Goal: Check status: Verify the current state of an ongoing process or item

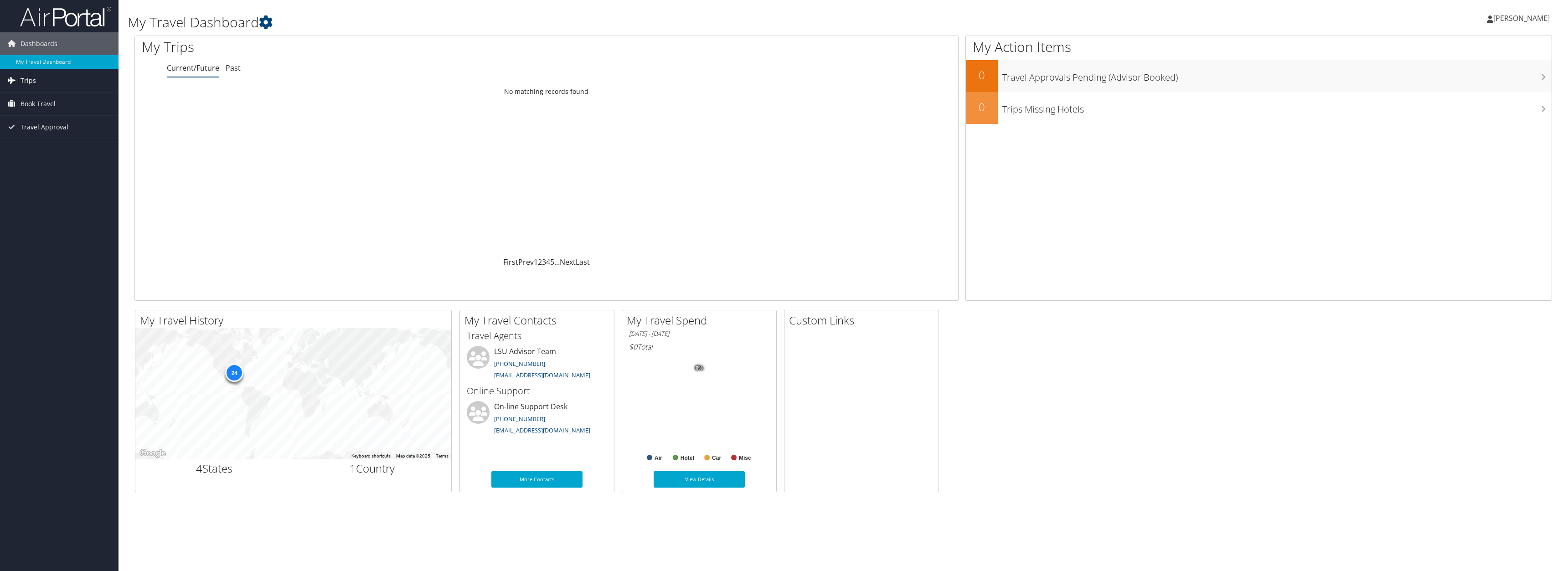
click at [32, 82] on span "Trips" at bounding box center [28, 80] width 15 height 22
click at [577, 261] on link "Last" at bounding box center [583, 262] width 14 height 10
click at [187, 66] on link "Current/Future" at bounding box center [193, 68] width 52 height 10
click at [244, 67] on ul "Current/Future Past" at bounding box center [562, 68] width 791 height 17
click at [237, 67] on link "Past" at bounding box center [233, 68] width 15 height 10
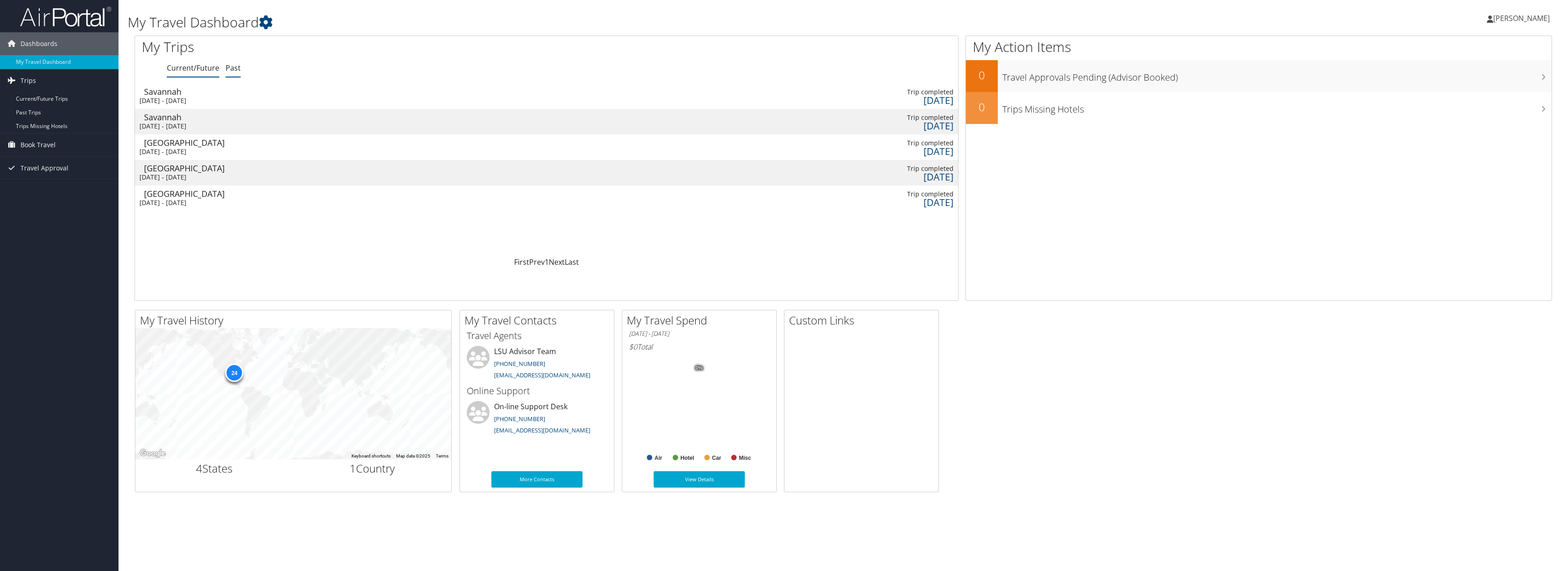
click at [207, 68] on link "Current/Future" at bounding box center [193, 68] width 52 height 10
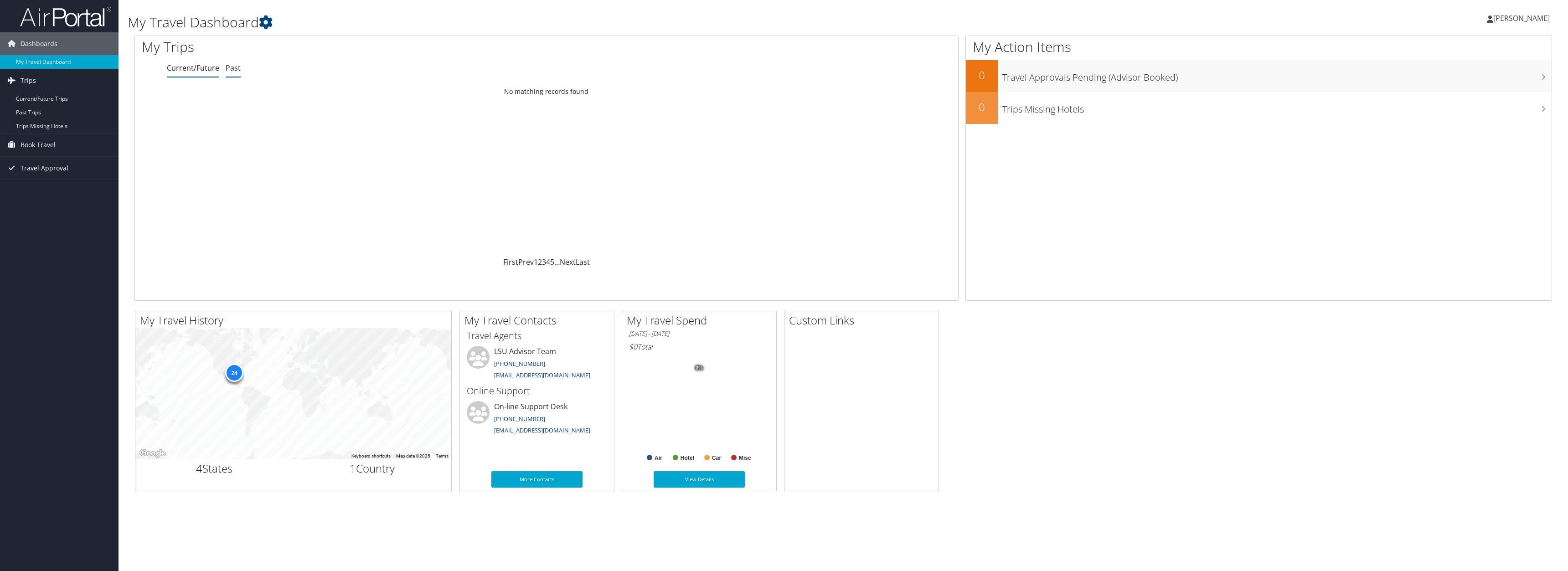
click at [229, 67] on link "Past" at bounding box center [233, 68] width 15 height 10
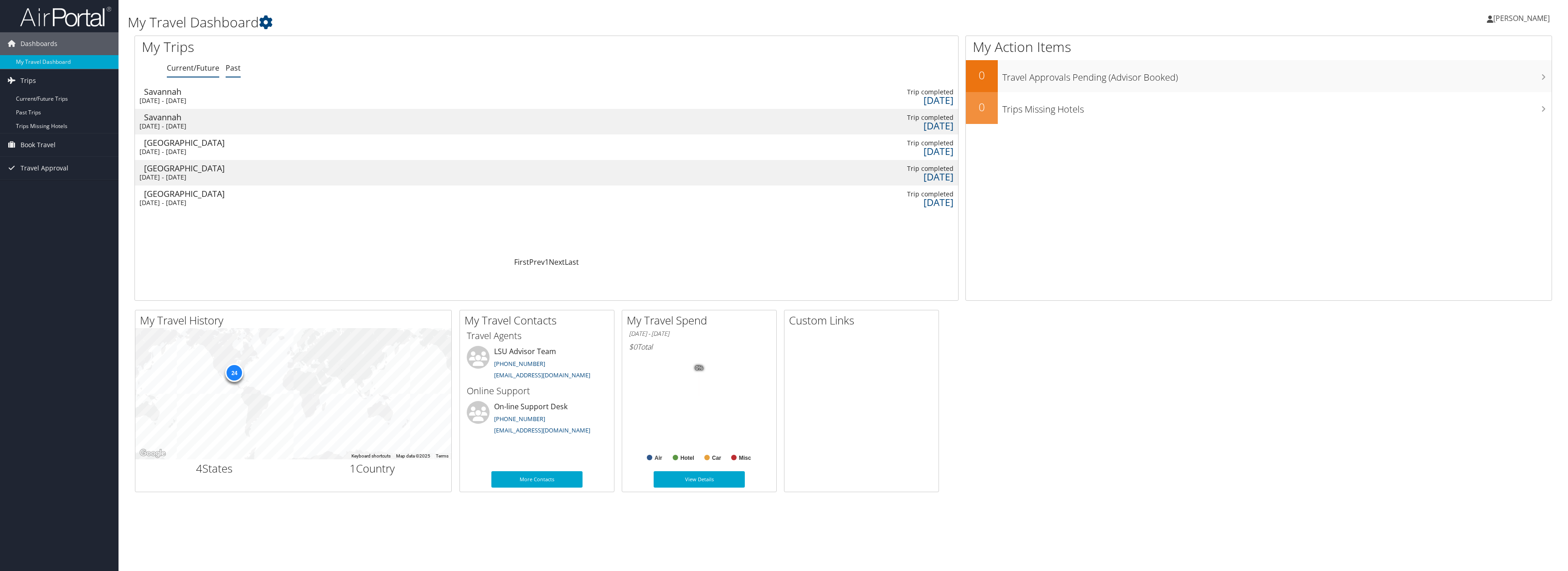
click at [196, 66] on link "Current/Future" at bounding box center [193, 68] width 52 height 10
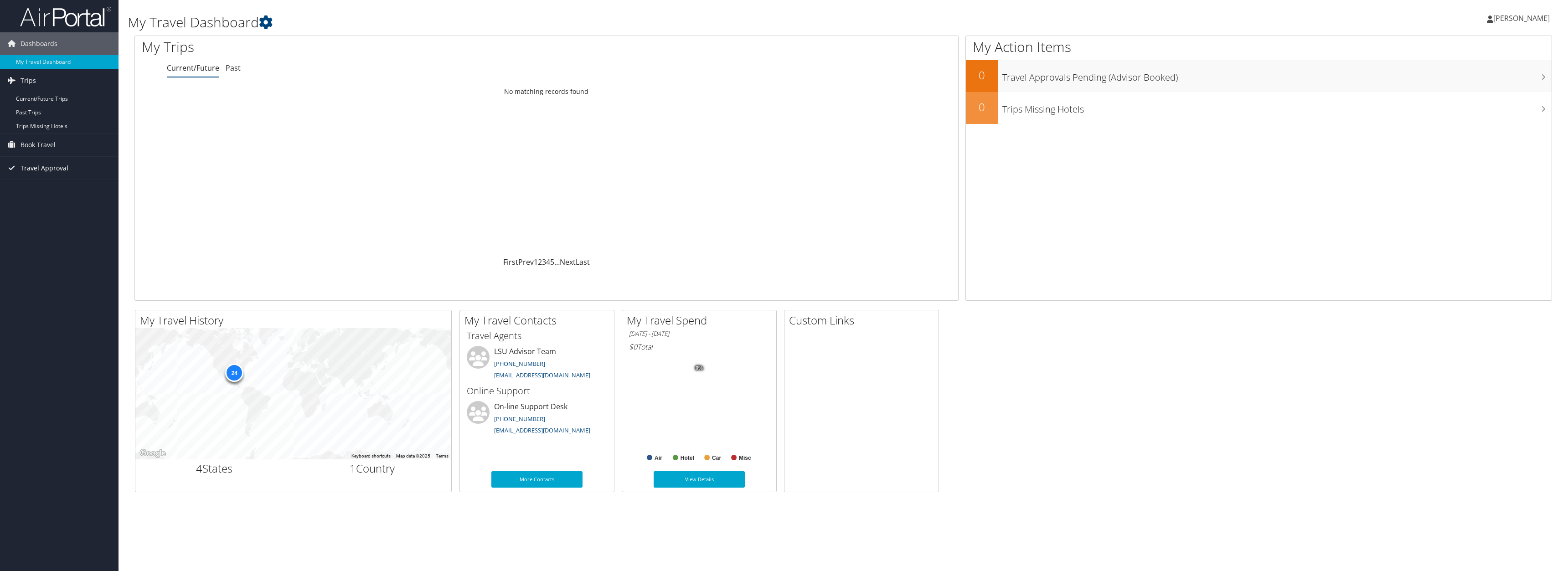
click at [38, 164] on span "Travel Approval" at bounding box center [44, 168] width 48 height 22
click at [37, 185] on link "Pending Trip Approvals" at bounding box center [59, 186] width 119 height 14
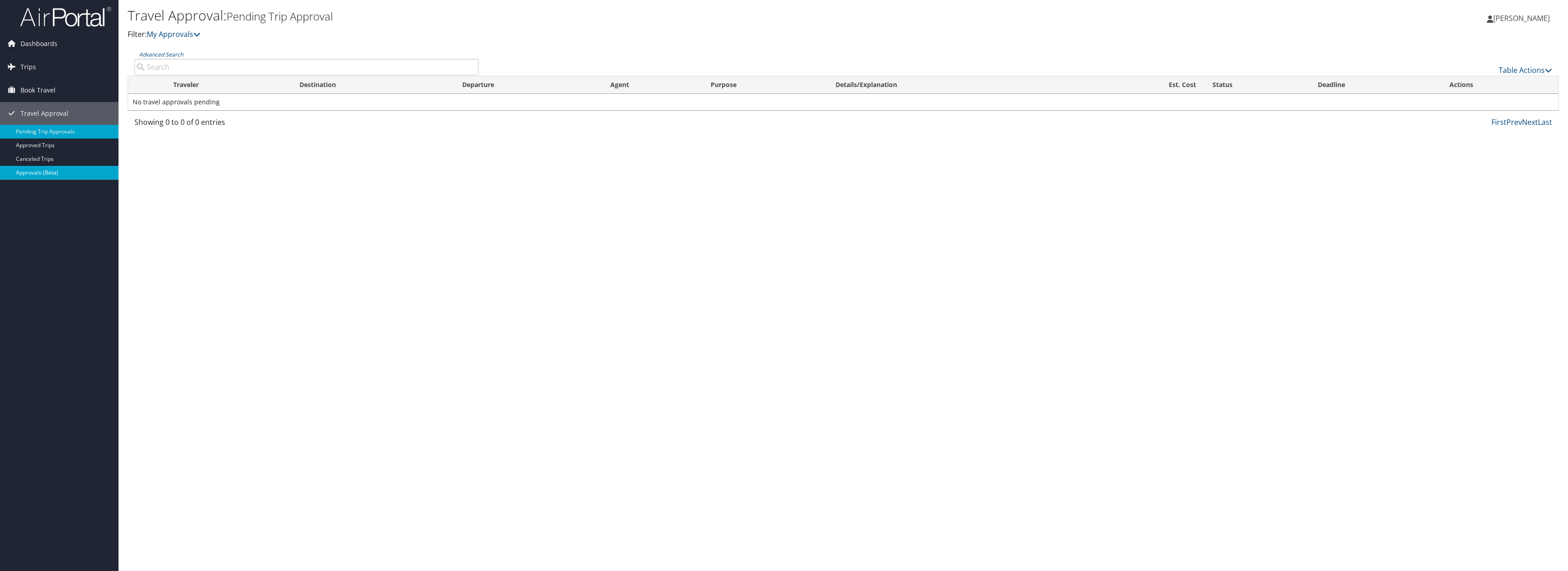
click at [44, 170] on link "Approvals (Beta)" at bounding box center [59, 172] width 119 height 14
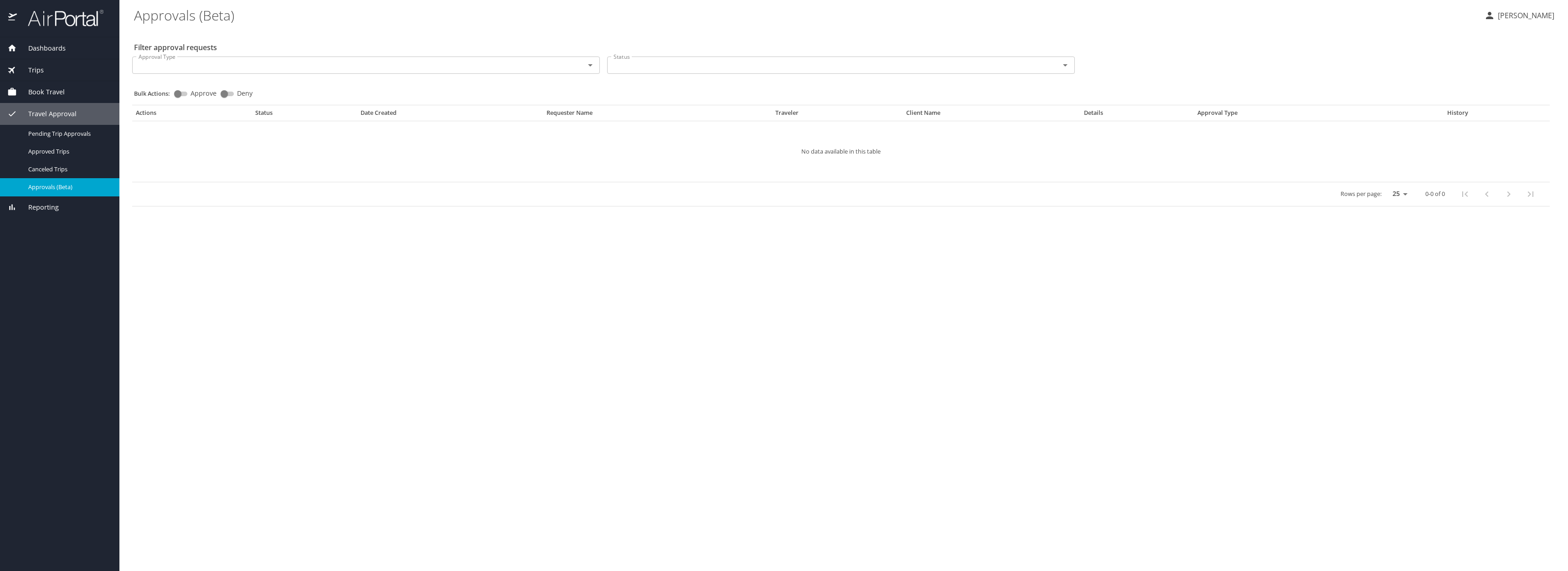
click at [44, 43] on div "Dashboards" at bounding box center [59, 48] width 119 height 22
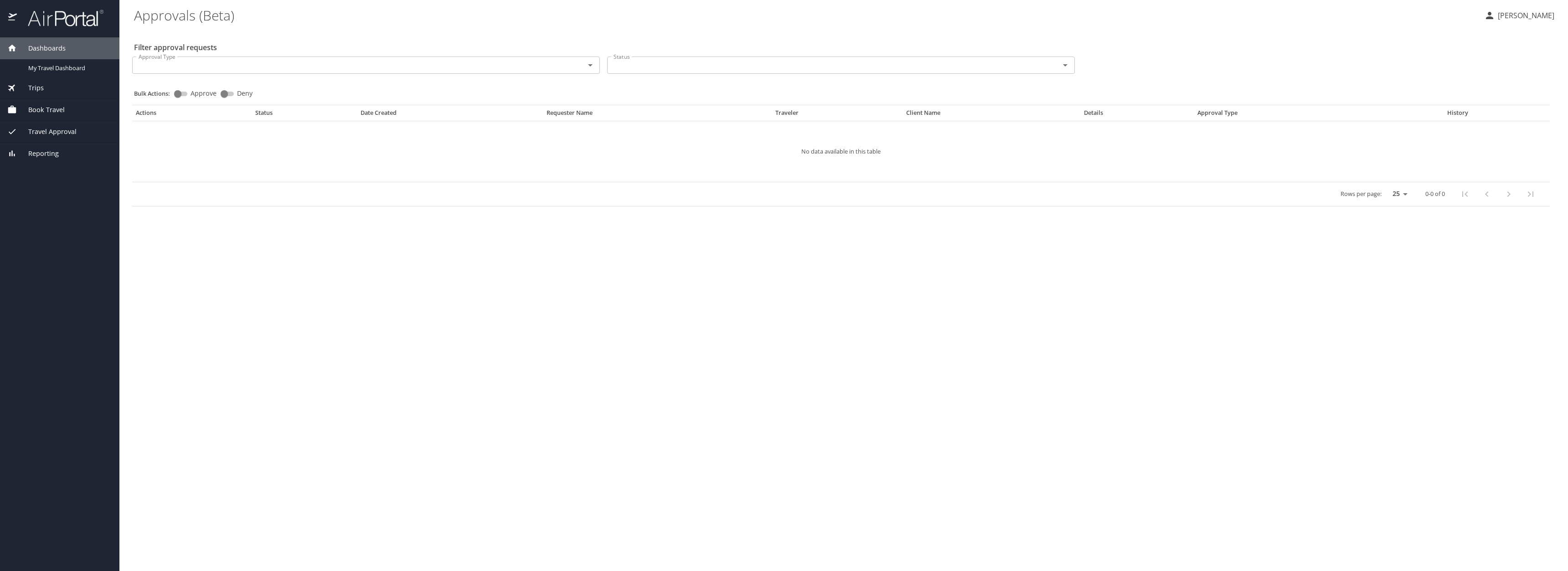
click at [54, 45] on span "Dashboards" at bounding box center [41, 48] width 49 height 10
